Goal: Contribute content: Contribute content

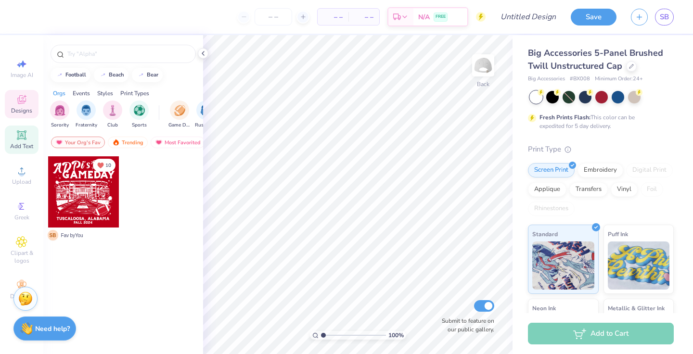
click at [23, 135] on icon at bounding box center [21, 134] width 7 height 7
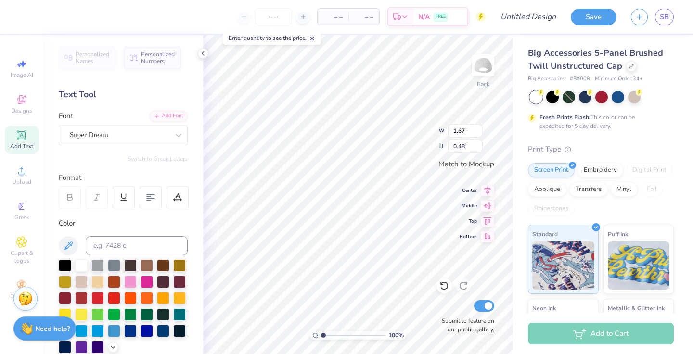
type input "4.17"
type input "1.21"
type textarea "T"
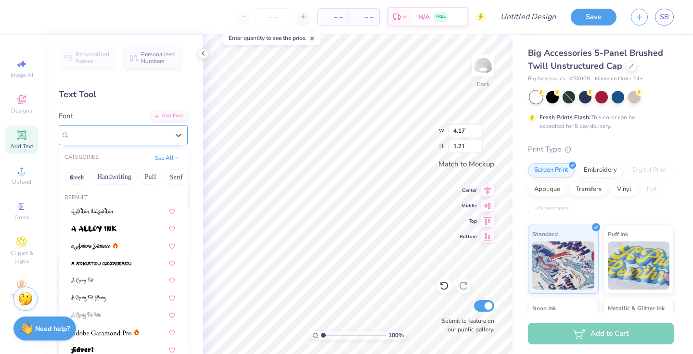
click at [149, 139] on div "Super Dream" at bounding box center [119, 135] width 101 height 15
click at [125, 179] on button "Handwriting" at bounding box center [114, 176] width 45 height 15
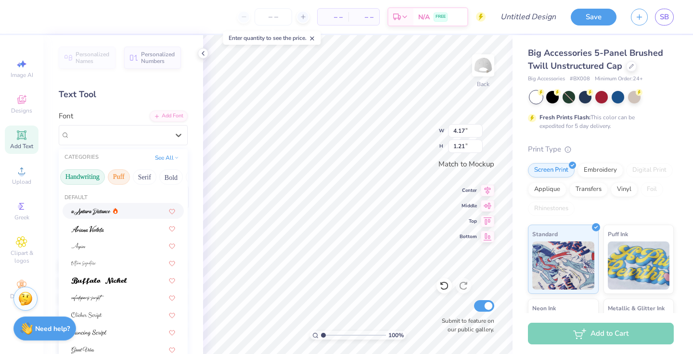
scroll to position [0, 38]
click at [166, 178] on button "Bold" at bounding box center [166, 176] width 24 height 15
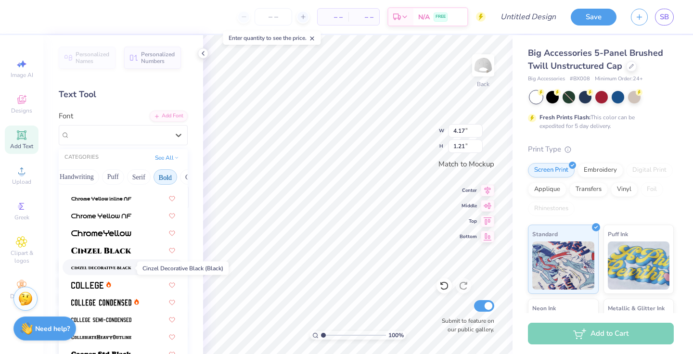
scroll to position [14, 0]
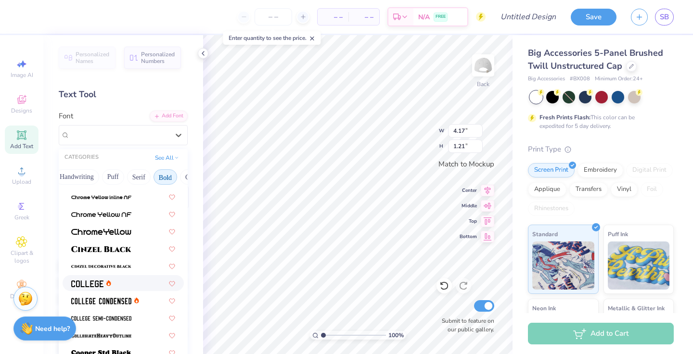
click at [112, 282] on div at bounding box center [123, 283] width 104 height 10
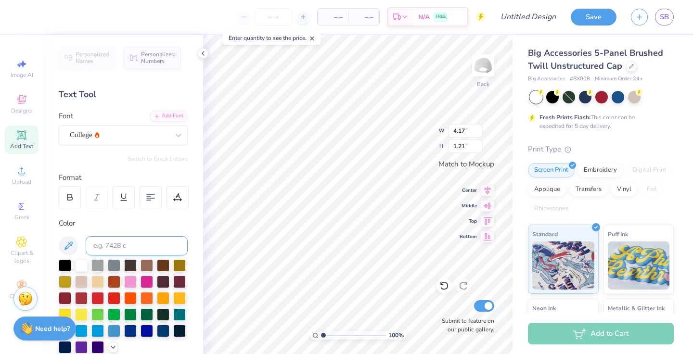
type textarea "AOE"
click at [95, 299] on div at bounding box center [97, 297] width 13 height 13
click at [79, 298] on div at bounding box center [81, 297] width 13 height 13
click at [66, 296] on div at bounding box center [65, 297] width 13 height 13
click at [33, 142] on span "Add Text" at bounding box center [21, 146] width 23 height 8
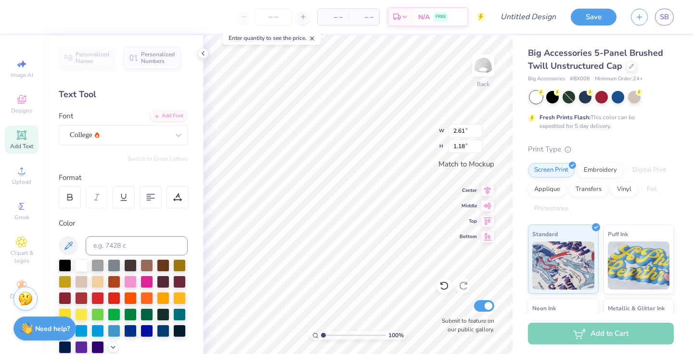
type input "1.67"
type input "0.48"
type input "2.34"
type input "0.68"
click at [151, 130] on div "Super Dream" at bounding box center [119, 135] width 101 height 15
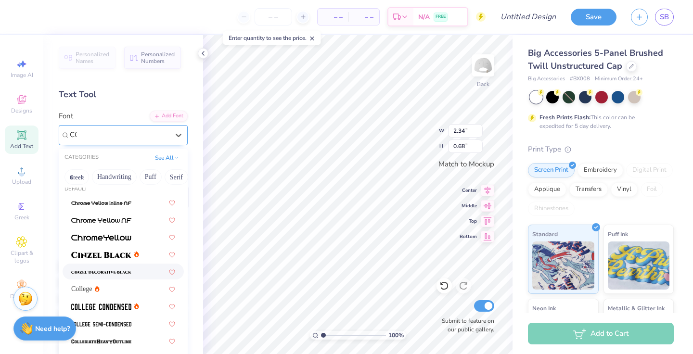
scroll to position [0, 0]
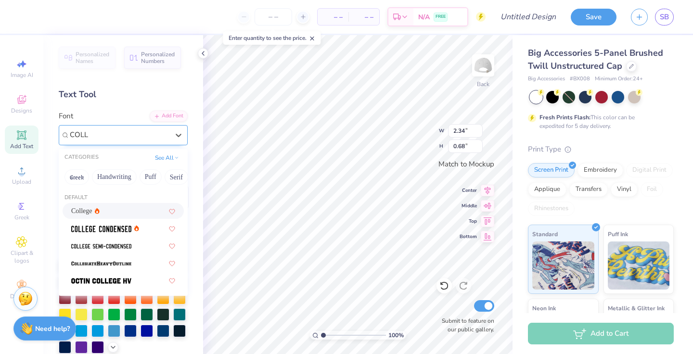
click at [124, 216] on div "College" at bounding box center [123, 211] width 104 height 10
type input "COLL"
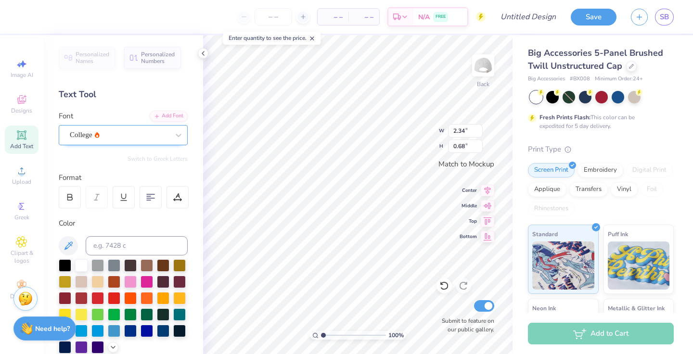
type textarea "T"
type textarea "[GEOGRAPHIC_DATA][US_STATE]"
type input "0.31"
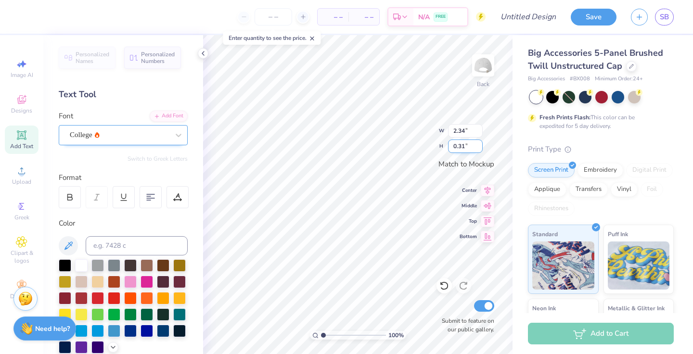
click at [479, 148] on input "0.31" at bounding box center [465, 146] width 35 height 13
type input "4.98"
click at [479, 148] on input "0.3" at bounding box center [465, 146] width 35 height 13
type input "0.29"
click at [479, 148] on input "0.29" at bounding box center [465, 146] width 35 height 13
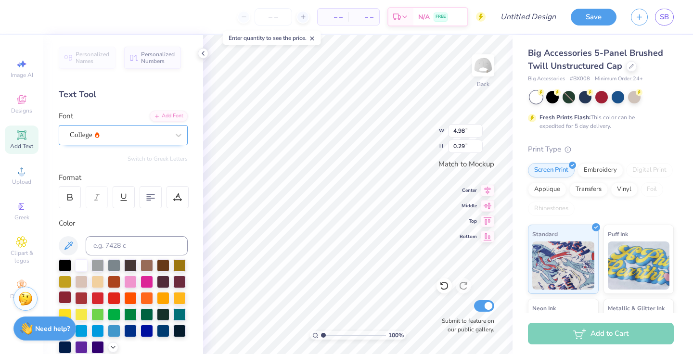
click at [64, 296] on div at bounding box center [65, 297] width 13 height 13
type input "2.61"
type input "1.18"
type textarea "tHE uNIVERSITY OF [US_STATE]"
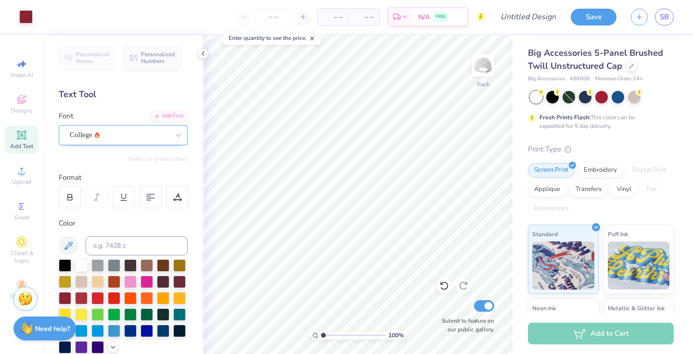
click at [594, 7] on div "Save SB" at bounding box center [632, 17] width 122 height 34
click at [594, 11] on button "Save" at bounding box center [594, 15] width 46 height 17
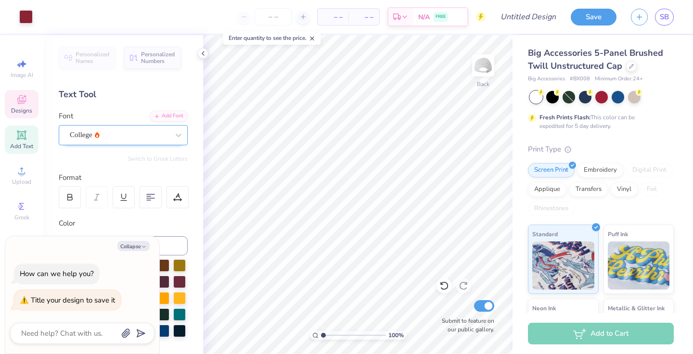
click at [26, 111] on span "Designs" at bounding box center [21, 111] width 21 height 8
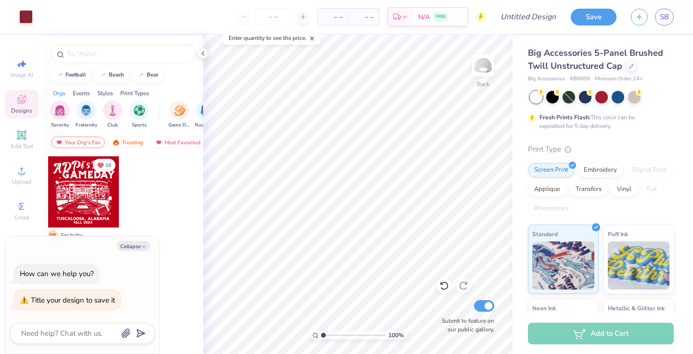
click at [26, 111] on span "Designs" at bounding box center [21, 111] width 21 height 8
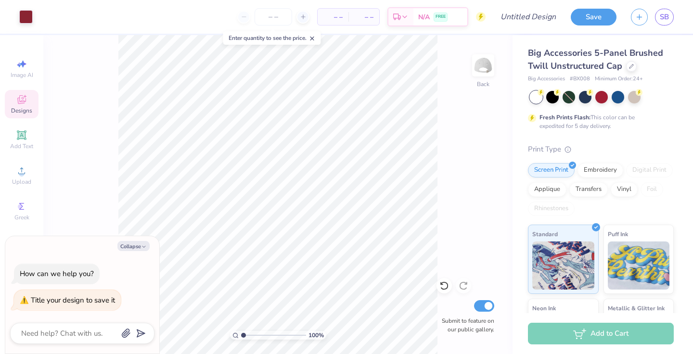
click at [26, 111] on span "Designs" at bounding box center [21, 111] width 21 height 8
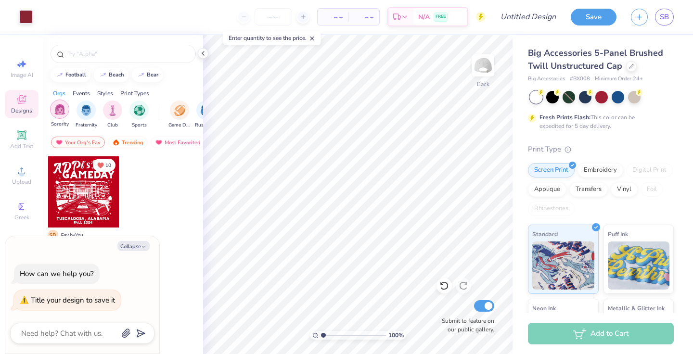
click at [62, 108] on img "filter for Sorority" at bounding box center [59, 109] width 11 height 11
click at [124, 141] on div "Trending" at bounding box center [128, 143] width 40 height 12
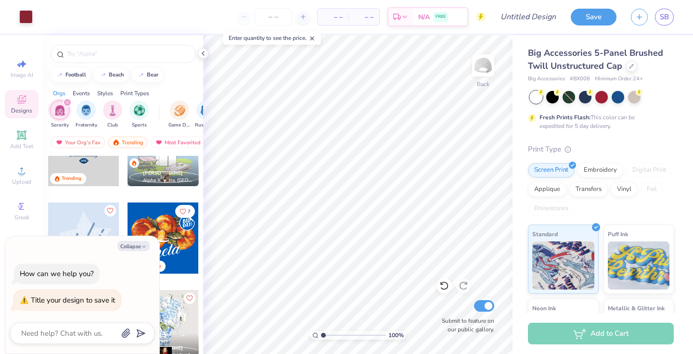
scroll to position [584, 0]
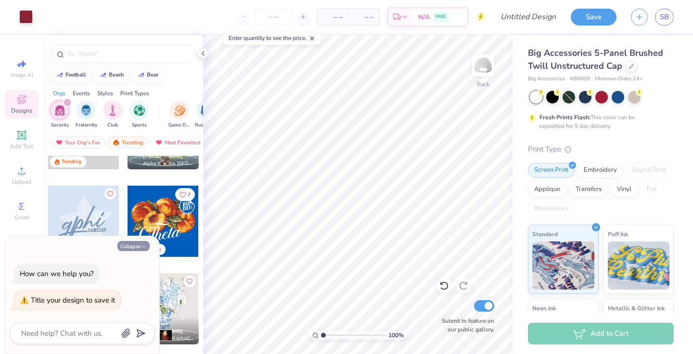
click at [137, 248] on button "Collapse" at bounding box center [133, 246] width 32 height 10
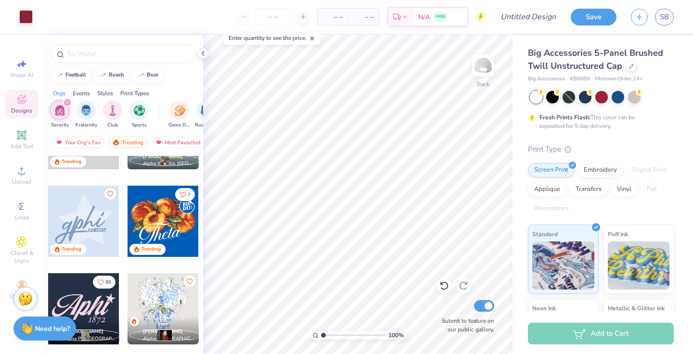
type textarea "x"
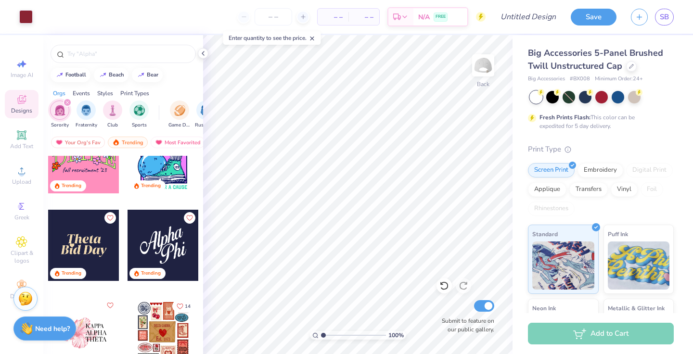
scroll to position [1700, 0]
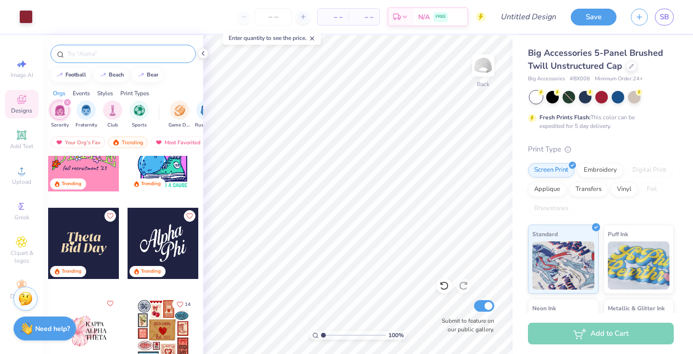
click at [116, 54] on input "text" at bounding box center [127, 54] width 123 height 10
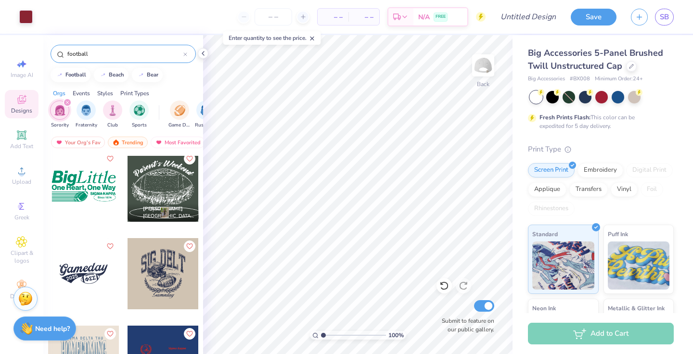
scroll to position [357, 0]
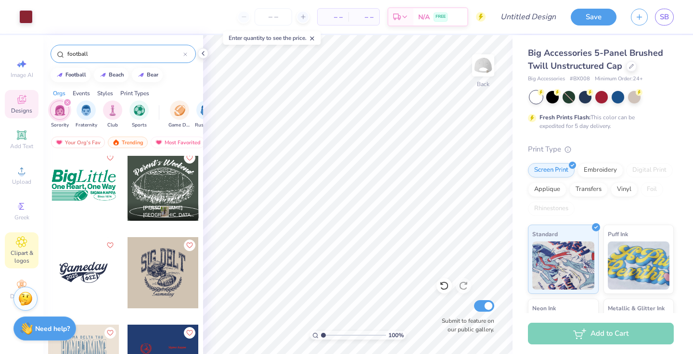
type input "football"
click at [21, 240] on icon at bounding box center [21, 242] width 5 height 5
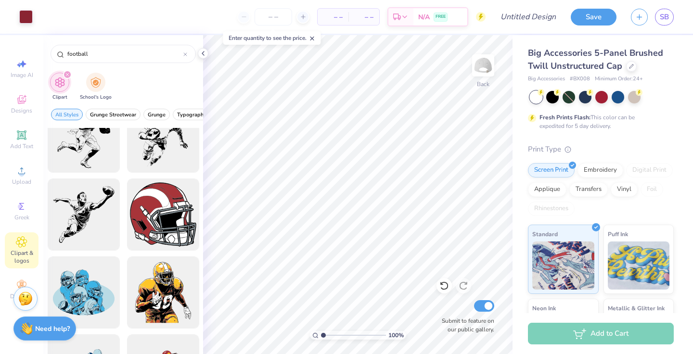
scroll to position [345, 0]
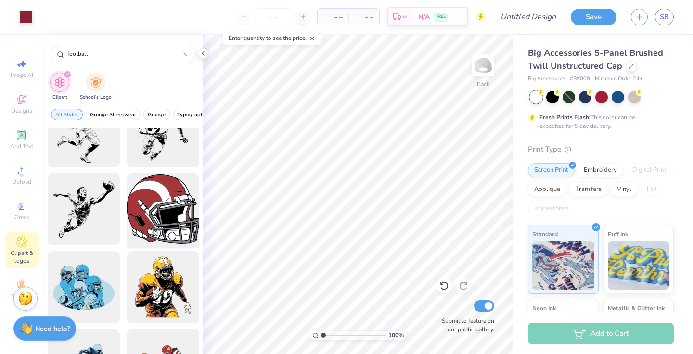
type input "football"
drag, startPoint x: 158, startPoint y: 210, endPoint x: 171, endPoint y: 207, distance: 13.3
click at [171, 207] on div at bounding box center [162, 209] width 79 height 79
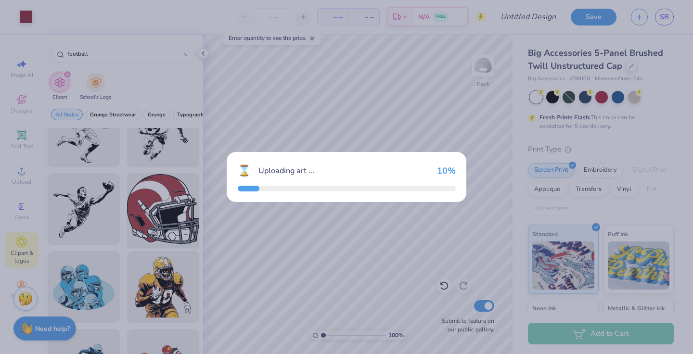
click at [169, 205] on div "⌛ Uploading art ... 10 %" at bounding box center [346, 177] width 693 height 354
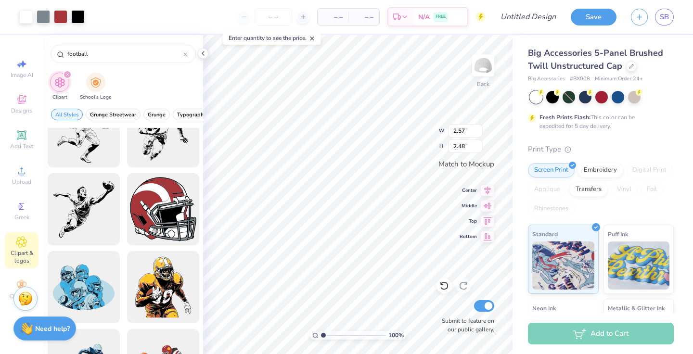
type input "1.62"
type input "1.57"
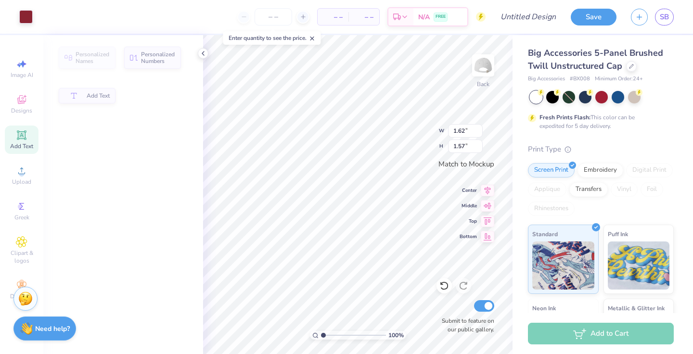
type input "2.61"
type input "1.18"
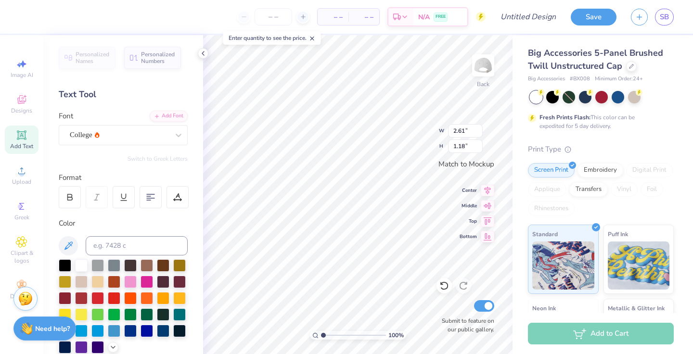
type input "1.62"
type input "1.57"
type input "1.25"
type input "1.21"
type input "0.22"
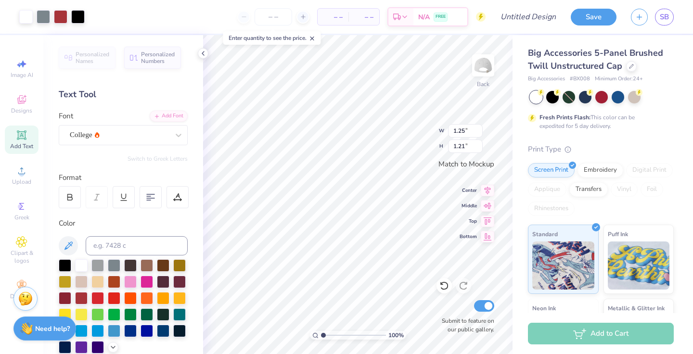
type input "0.21"
type input "2.61"
type input "1.18"
type textarea "A E"
type input "0.22"
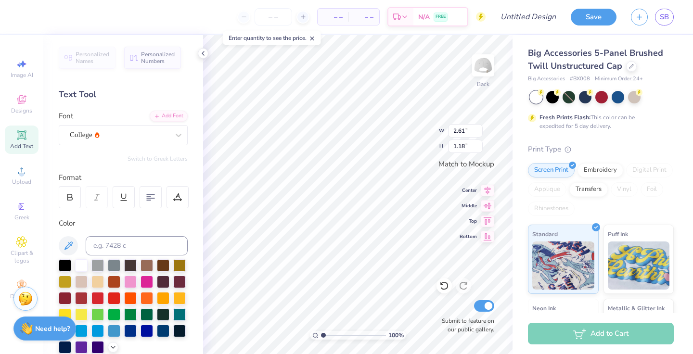
type input "0.21"
type input "1.05"
type input "1.01"
type input "1.27"
type input "1.23"
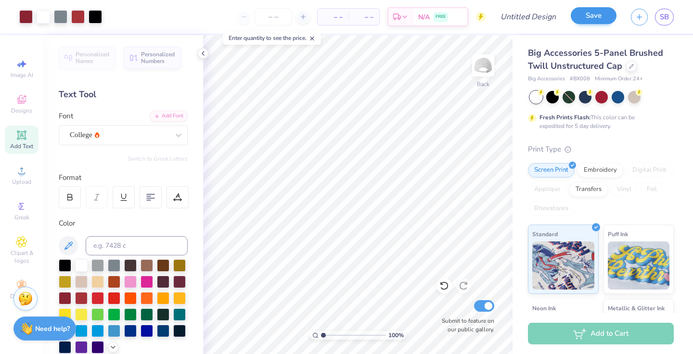
click at [589, 17] on button "Save" at bounding box center [594, 15] width 46 height 17
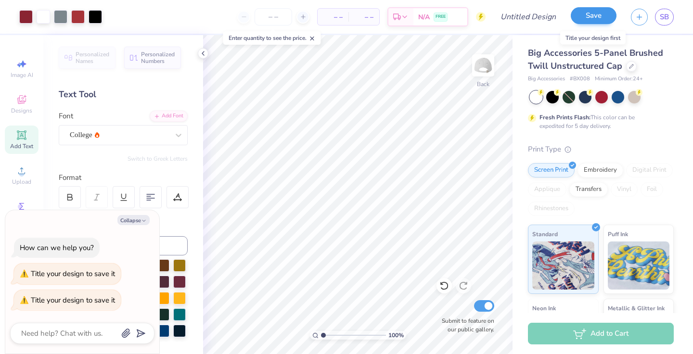
click at [585, 10] on button "Save" at bounding box center [594, 15] width 46 height 17
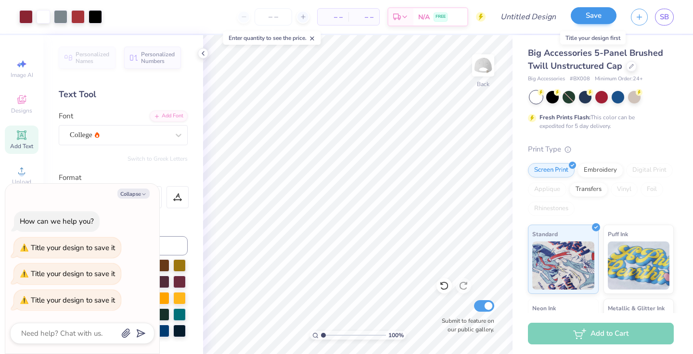
click at [585, 11] on button "Save" at bounding box center [594, 15] width 46 height 17
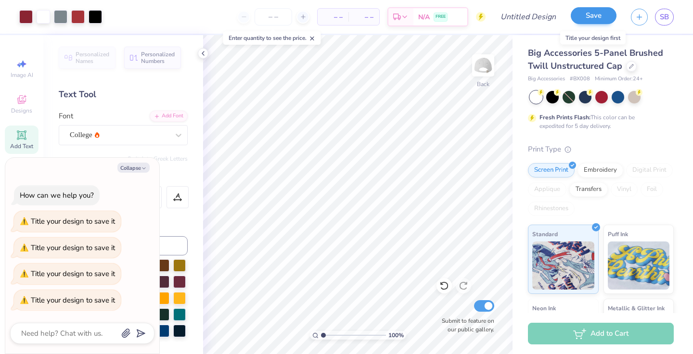
click at [584, 17] on button "Save" at bounding box center [594, 15] width 46 height 17
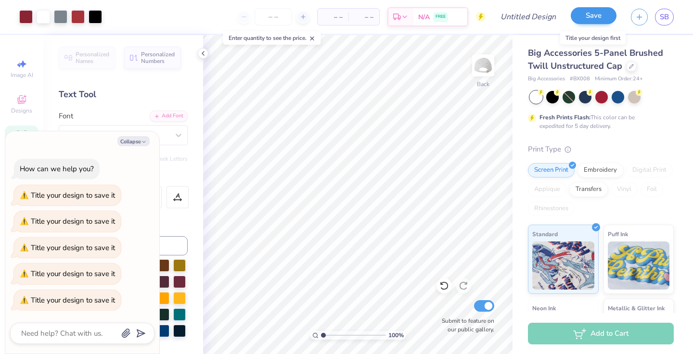
click at [584, 17] on button "Save" at bounding box center [594, 15] width 46 height 17
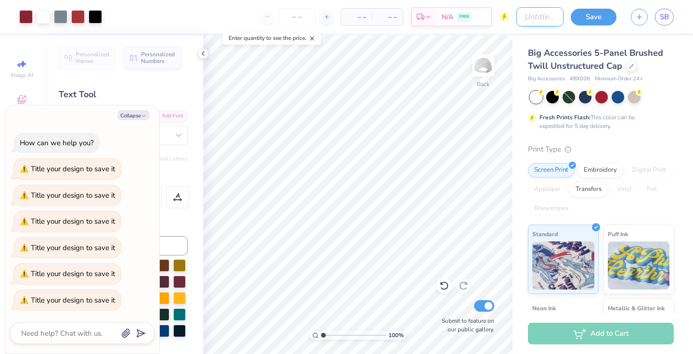
type textarea "x"
click at [534, 18] on input "Design Title" at bounding box center [539, 16] width 47 height 19
type input "G"
type textarea "x"
type input "Gm"
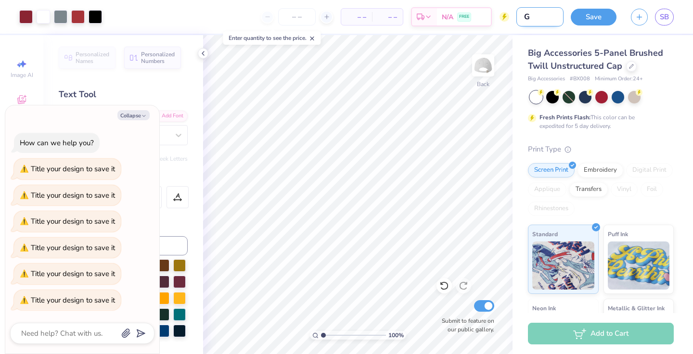
type textarea "x"
type input "Gma"
type textarea "x"
type input "Gm"
type textarea "x"
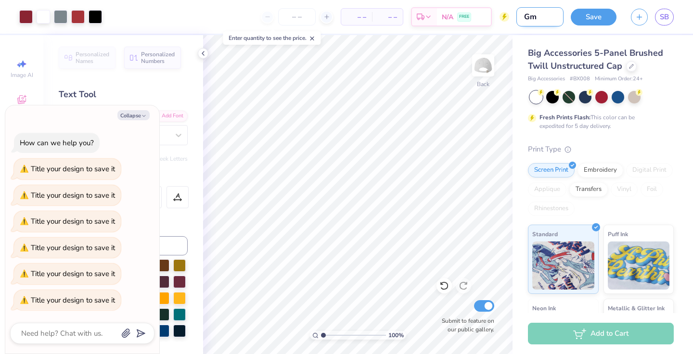
type input "G"
type textarea "x"
type input "Ga"
type textarea "x"
type input "Gam"
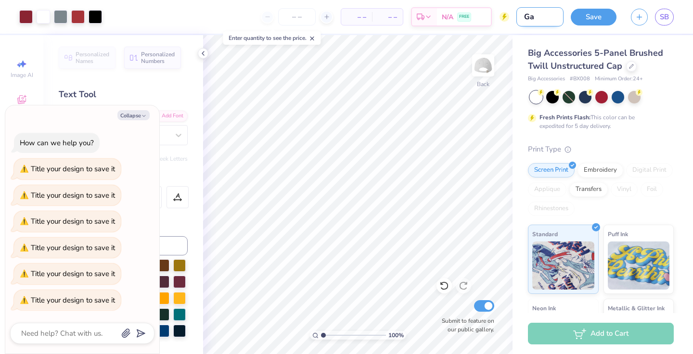
type textarea "x"
type input "Game"
type textarea "x"
type input "Gamed"
type textarea "x"
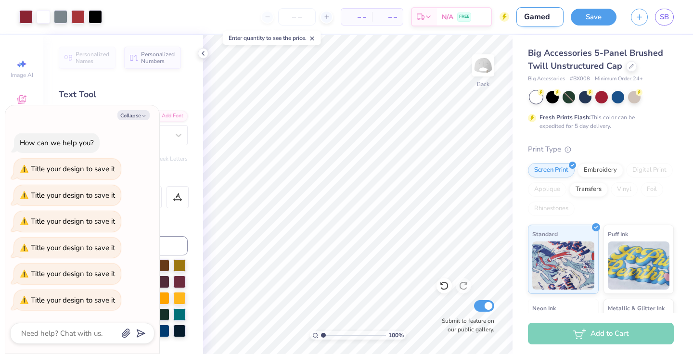
type input "Gameda"
type textarea "x"
type input "Gamedat"
type textarea "x"
type input "Gameda"
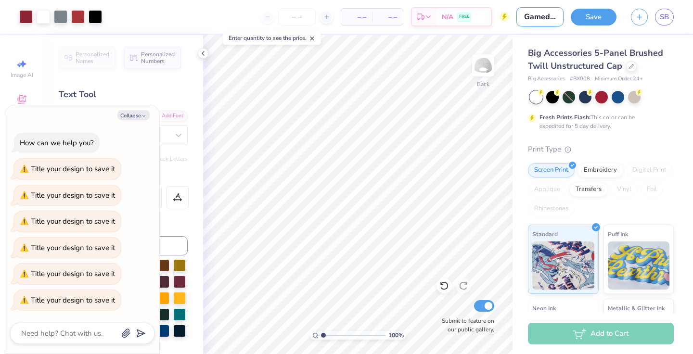
type textarea "x"
type input "Gameday"
type textarea "x"
type input "Gameday"
type textarea "x"
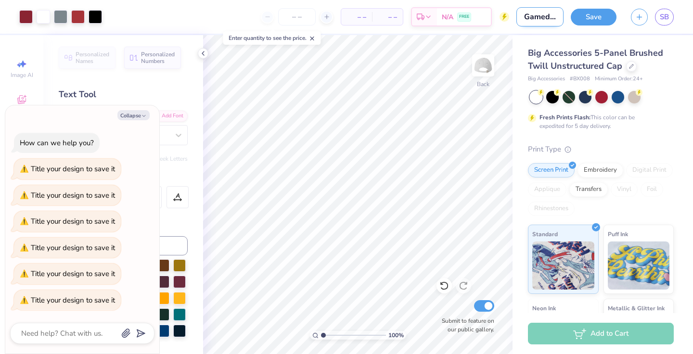
type input "Gameday H"
type textarea "x"
type input "Gameday Ha"
type textarea "x"
type input "Gameday Hat"
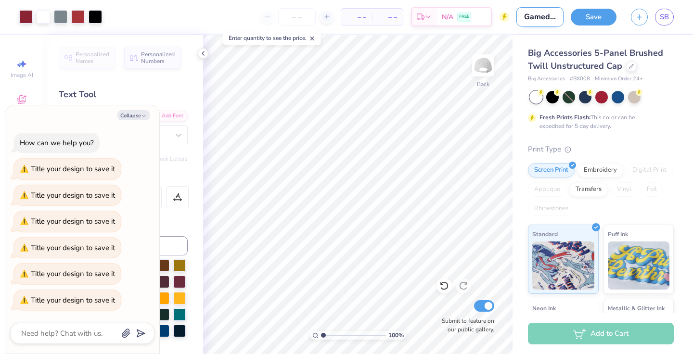
type textarea "x"
type input "Gameday Hat"
click at [587, 13] on button "Save" at bounding box center [594, 15] width 46 height 17
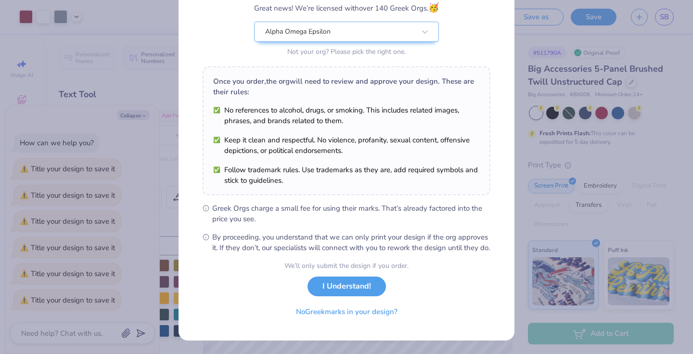
scroll to position [96, 0]
click at [342, 279] on button "I Understand!" at bounding box center [347, 284] width 78 height 20
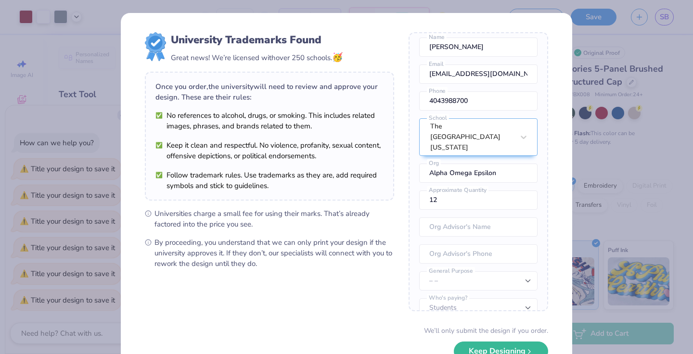
scroll to position [36, 0]
click at [485, 349] on button "Keep Designing" at bounding box center [501, 349] width 94 height 20
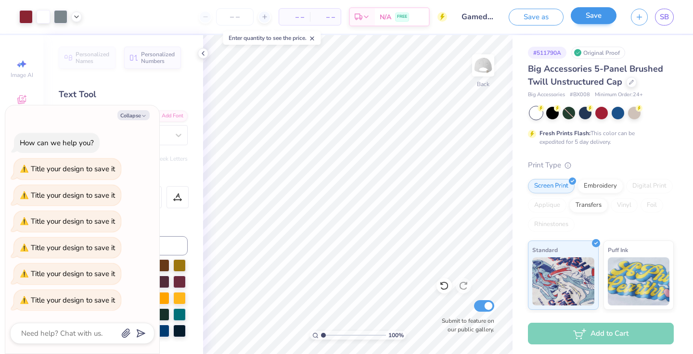
click at [578, 18] on button "Save" at bounding box center [594, 15] width 46 height 17
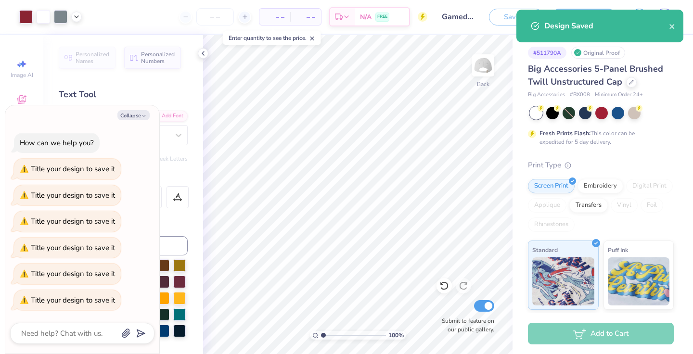
type textarea "x"
